Goal: Transaction & Acquisition: Purchase product/service

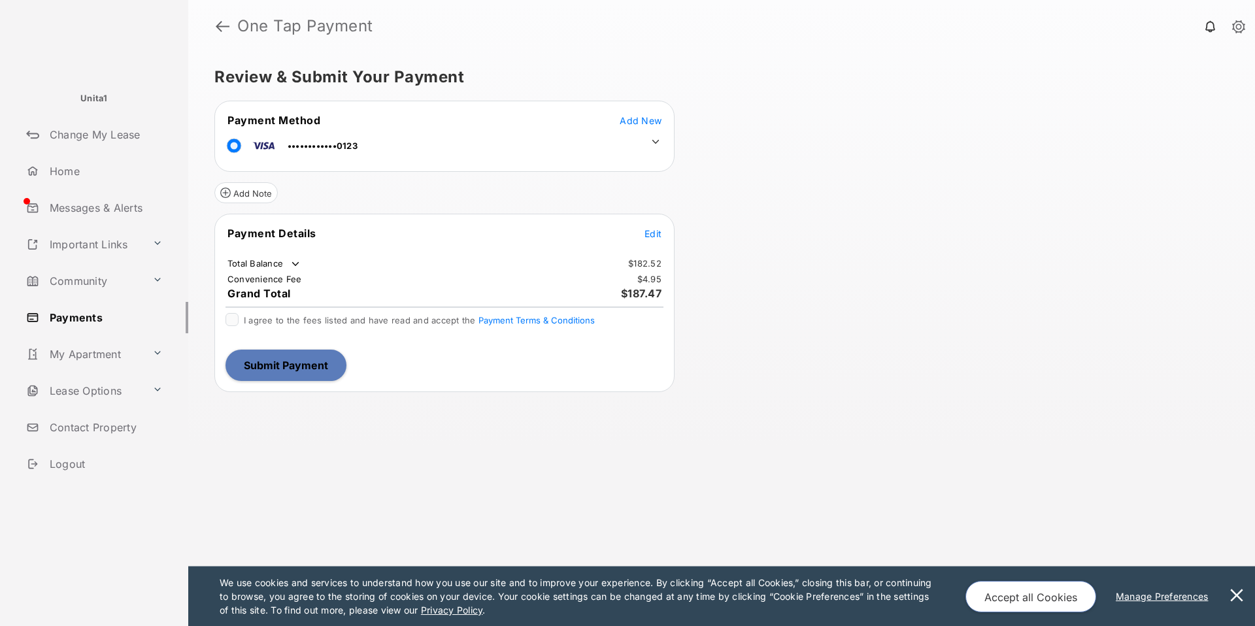
click at [655, 144] on icon at bounding box center [656, 142] width 7 height 4
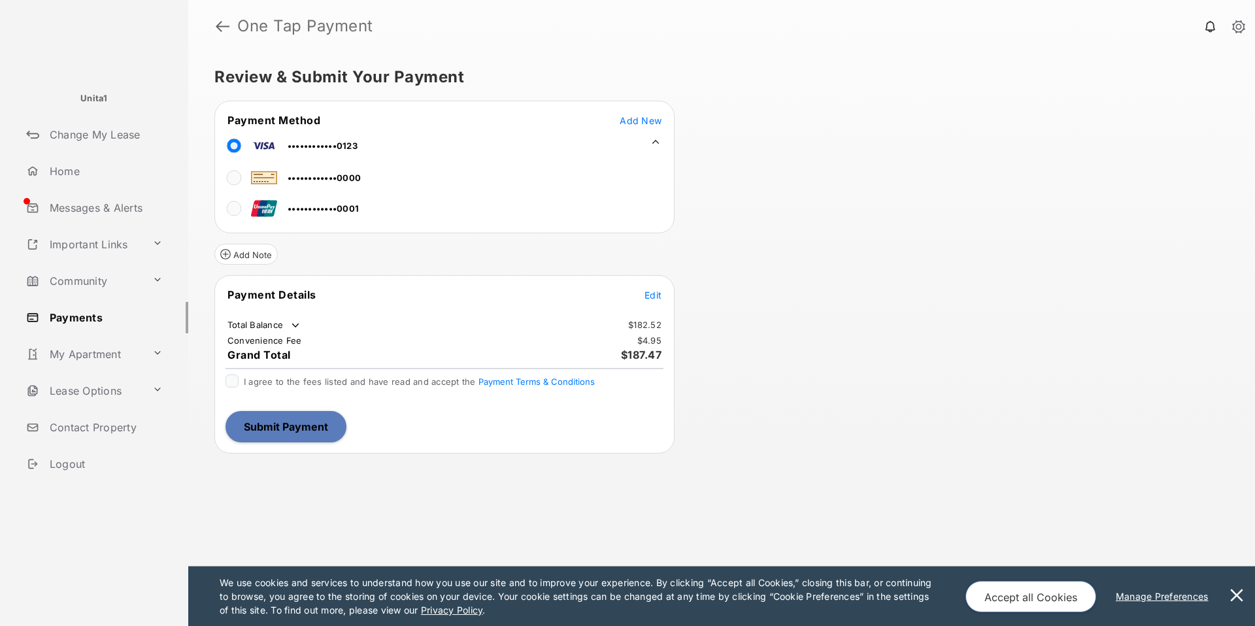
click at [655, 144] on icon at bounding box center [656, 142] width 12 height 12
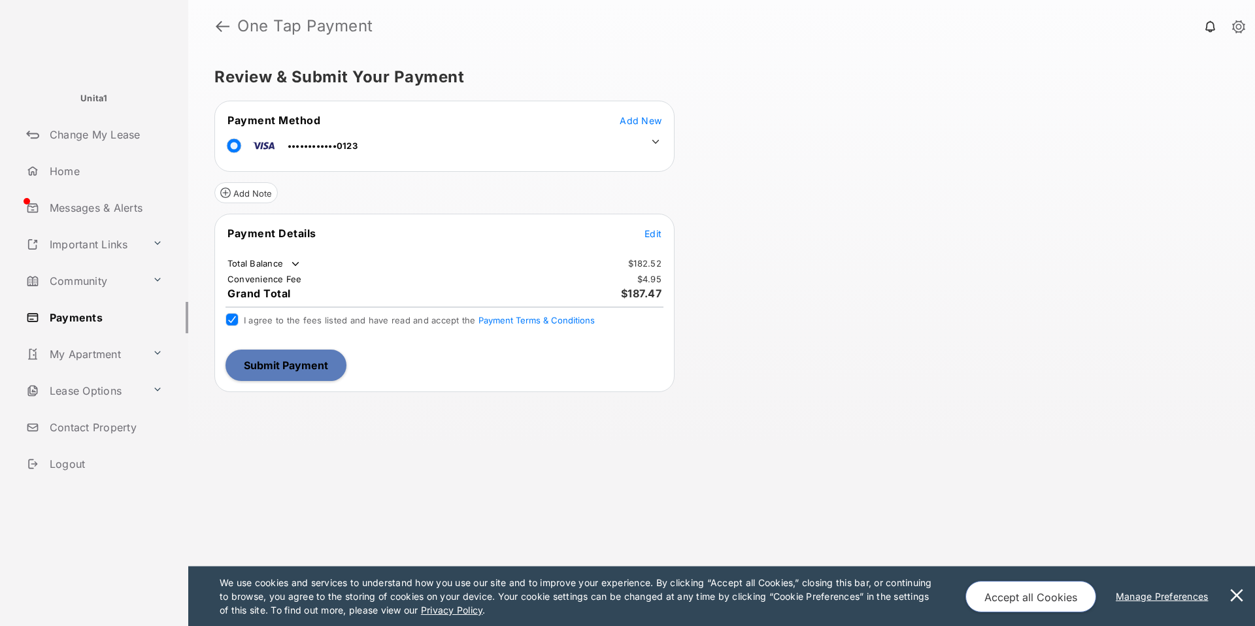
click at [653, 237] on span "Edit" at bounding box center [653, 233] width 17 height 11
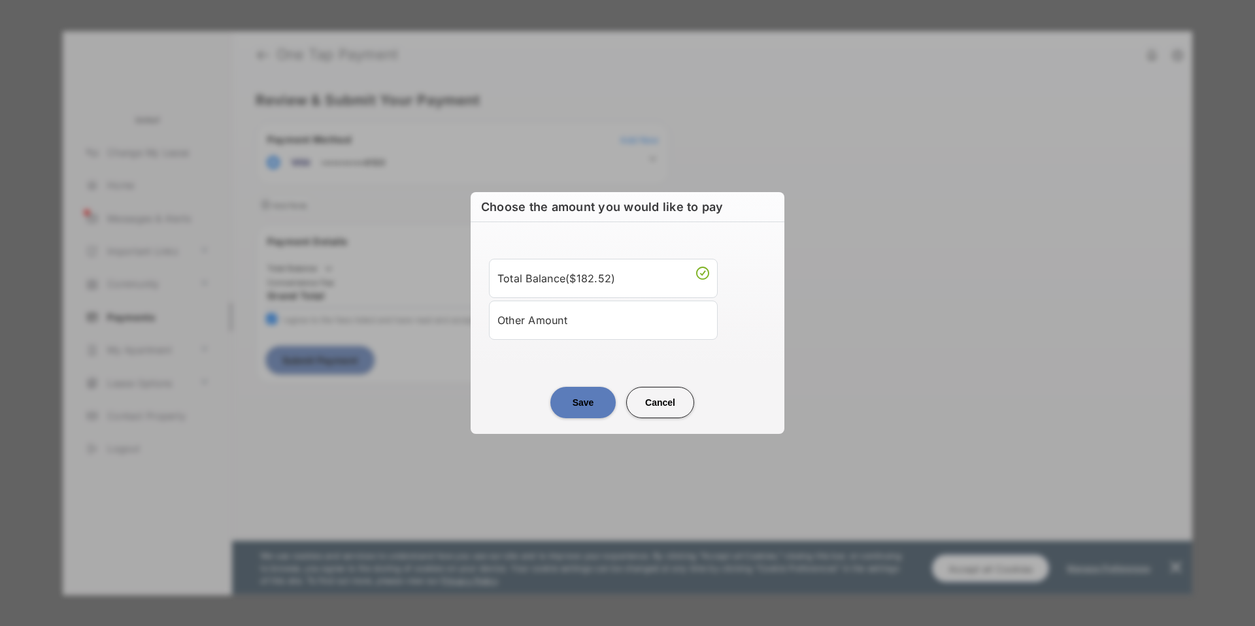
click at [539, 319] on div "Other Amount" at bounding box center [604, 320] width 212 height 22
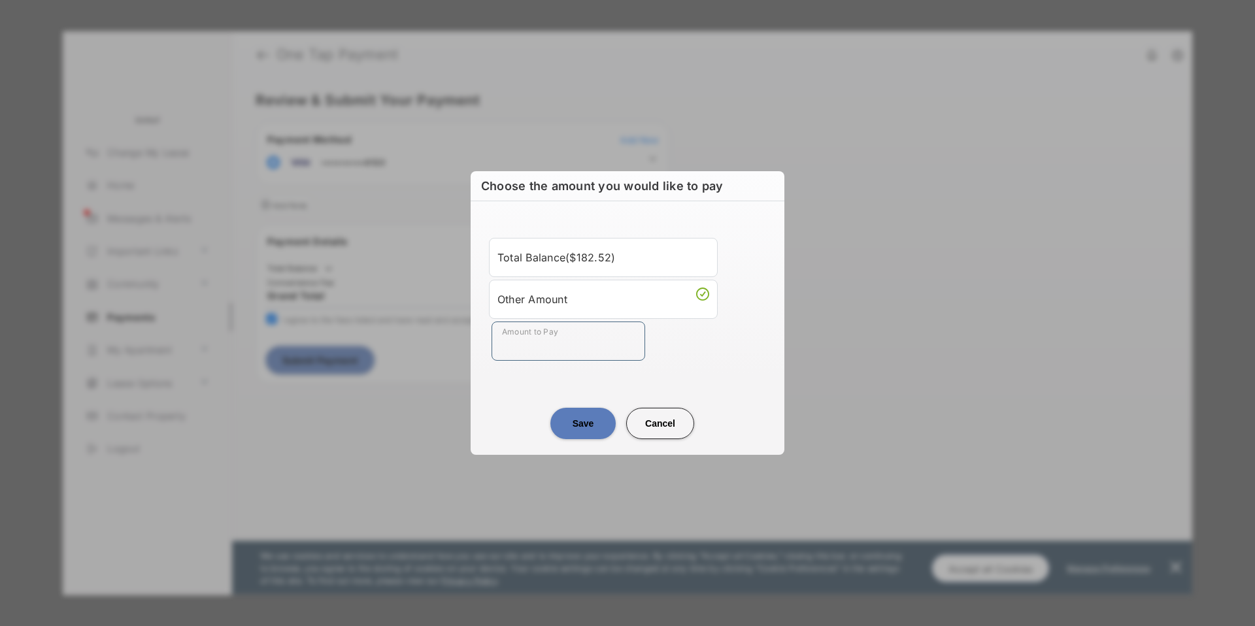
click at [534, 343] on input "Amount to Pay" at bounding box center [569, 341] width 154 height 39
type input "***"
click at [571, 423] on button "Save" at bounding box center [583, 423] width 65 height 31
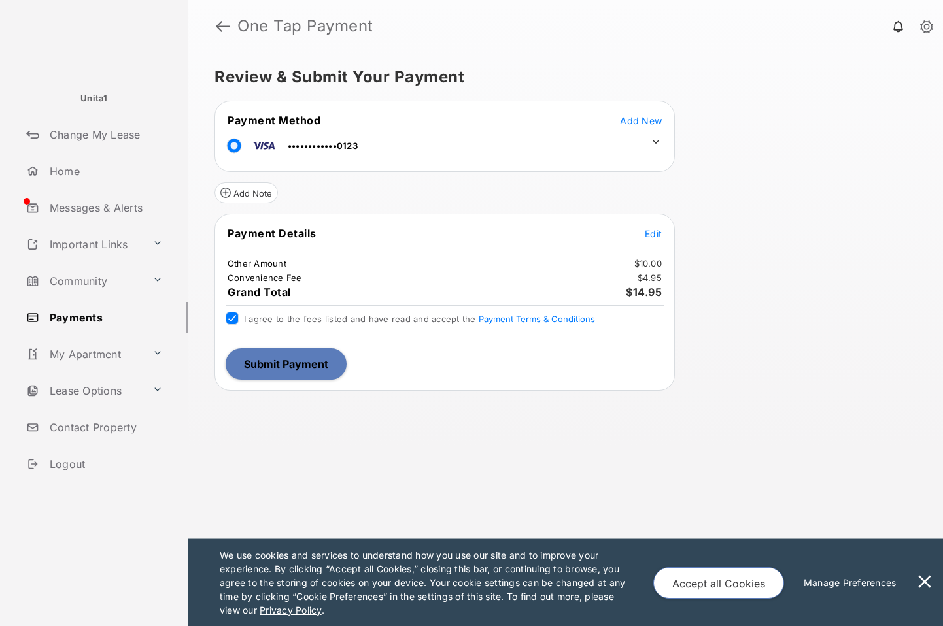
click at [307, 364] on button "Submit Payment" at bounding box center [286, 364] width 121 height 31
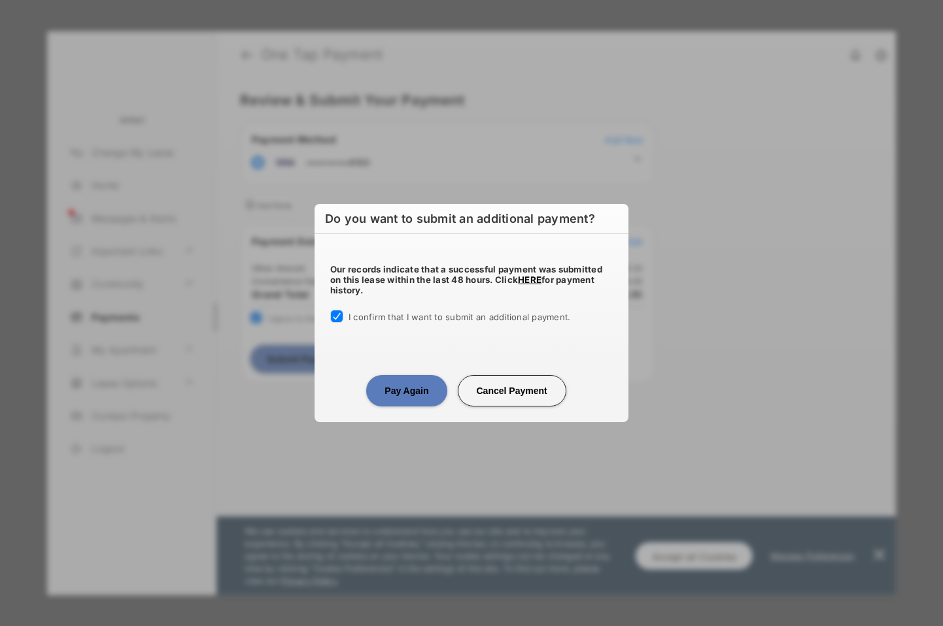
click at [383, 387] on button "Pay Again" at bounding box center [406, 390] width 80 height 31
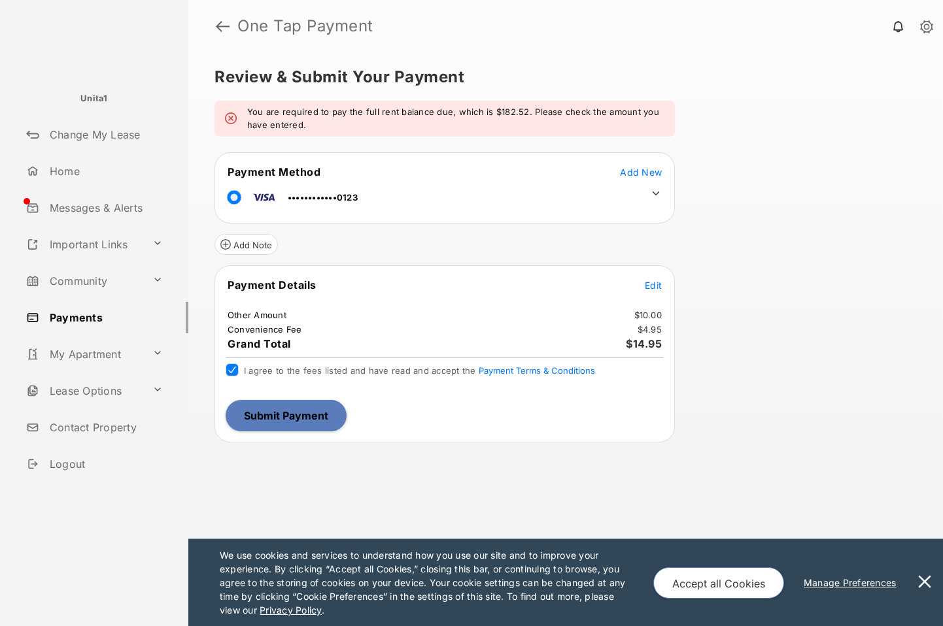
click at [651, 284] on span "Edit" at bounding box center [653, 285] width 17 height 11
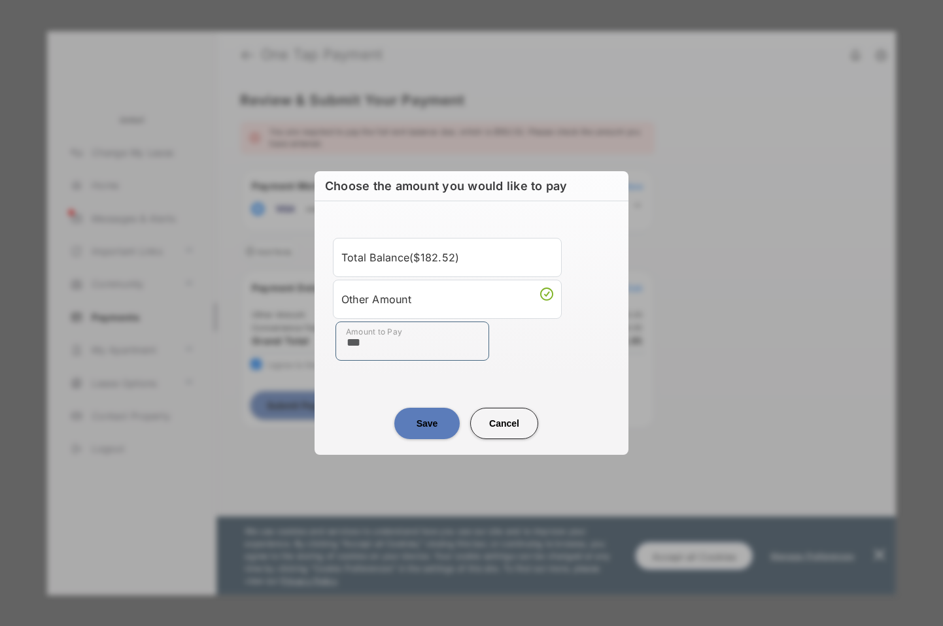
click at [388, 345] on input "***" at bounding box center [412, 341] width 154 height 39
type input "*******"
click at [435, 429] on button "Save" at bounding box center [426, 423] width 65 height 31
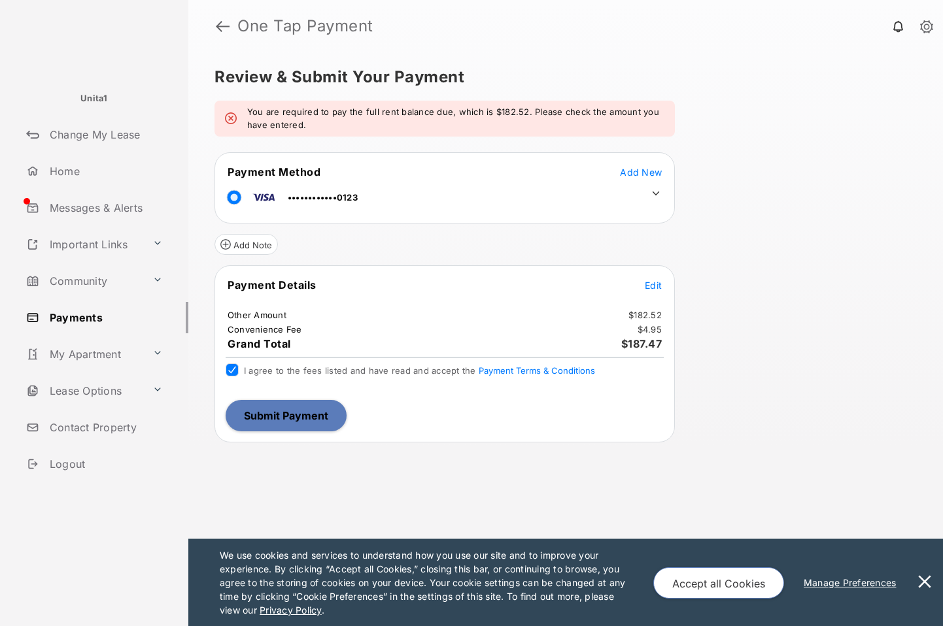
click at [287, 419] on button "Submit Payment" at bounding box center [286, 415] width 121 height 31
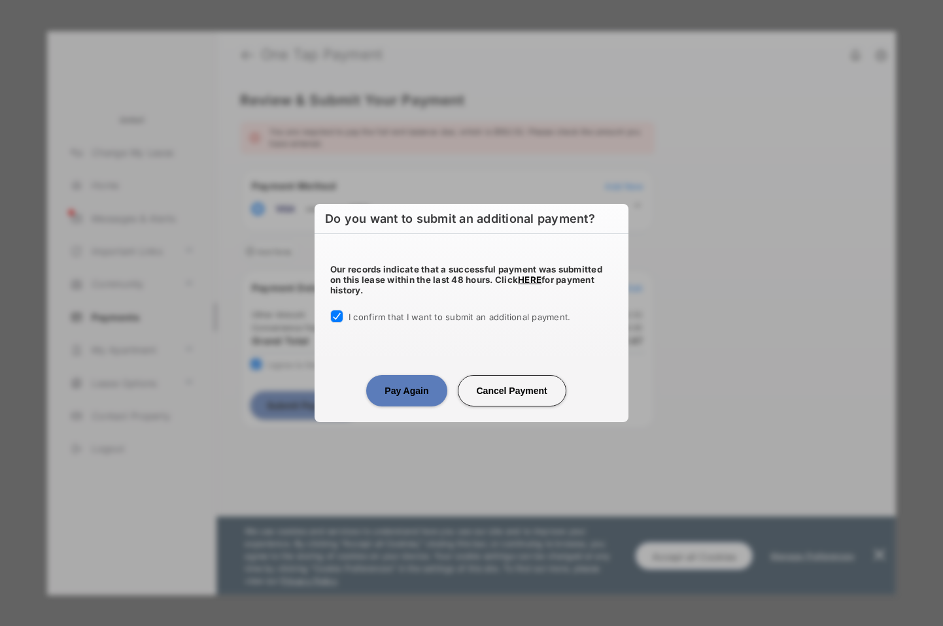
click at [390, 391] on button "Pay Again" at bounding box center [406, 390] width 80 height 31
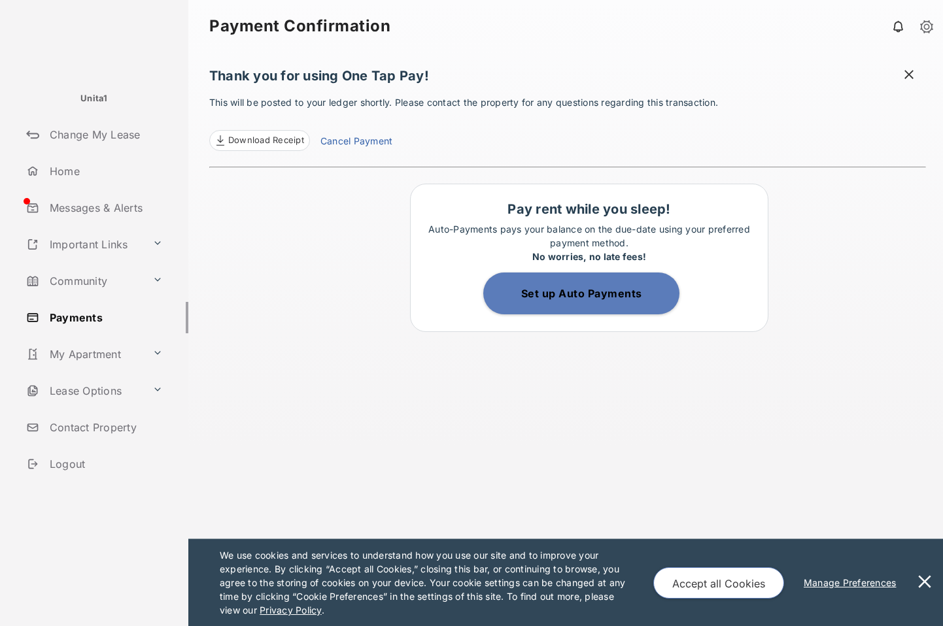
click at [834, 207] on div "Thank you for using One Tap Pay! This will be posted to your ledger shortly. Pl…" at bounding box center [567, 339] width 717 height 574
click at [297, 243] on div "Thank you for using One Tap Pay! This will be posted to your ledger shortly. Pl…" at bounding box center [567, 339] width 717 height 574
